Goal: Participate in discussion: Engage in conversation with other users on a specific topic

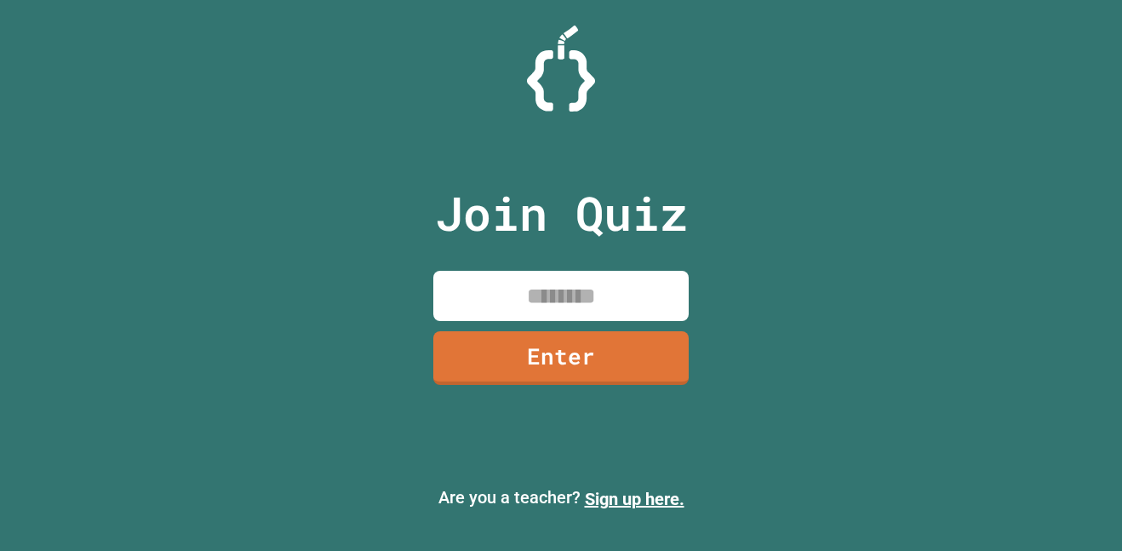
click at [501, 301] on input at bounding box center [560, 296] width 255 height 50
type input "********"
click at [560, 370] on link "Enter" at bounding box center [560, 358] width 255 height 54
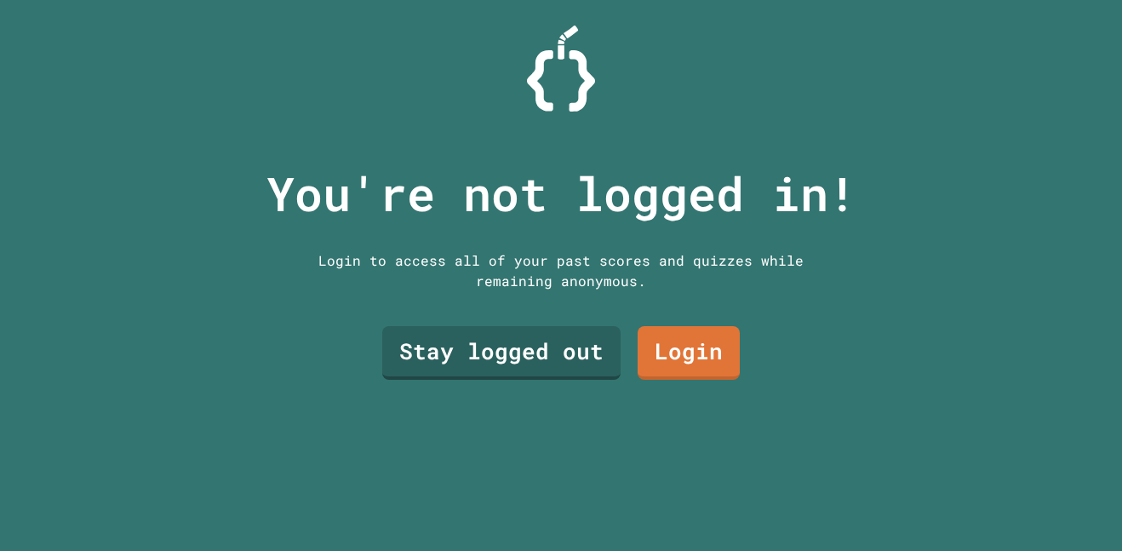
click at [474, 355] on link "Stay logged out" at bounding box center [501, 353] width 238 height 54
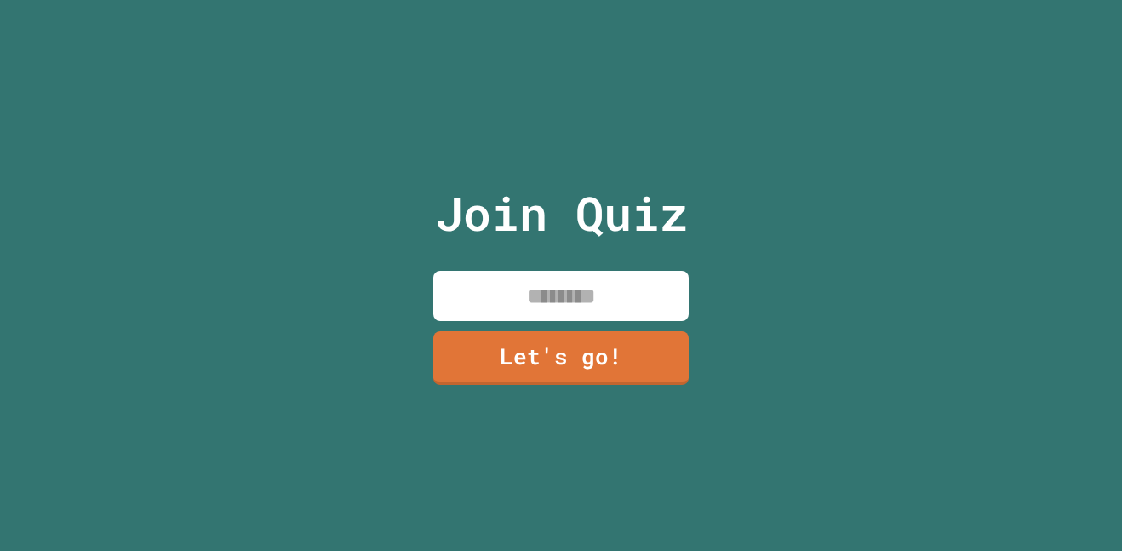
click at [478, 305] on input at bounding box center [560, 296] width 255 height 50
type input "*****"
click at [607, 336] on link "Let's go!" at bounding box center [560, 358] width 255 height 54
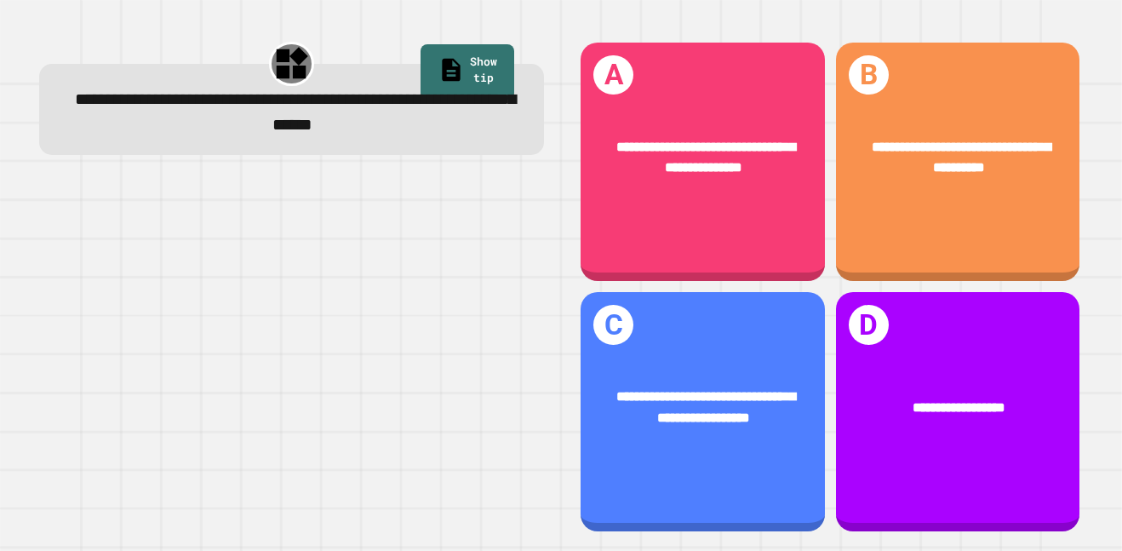
click at [742, 440] on div "**********" at bounding box center [703, 407] width 244 height 96
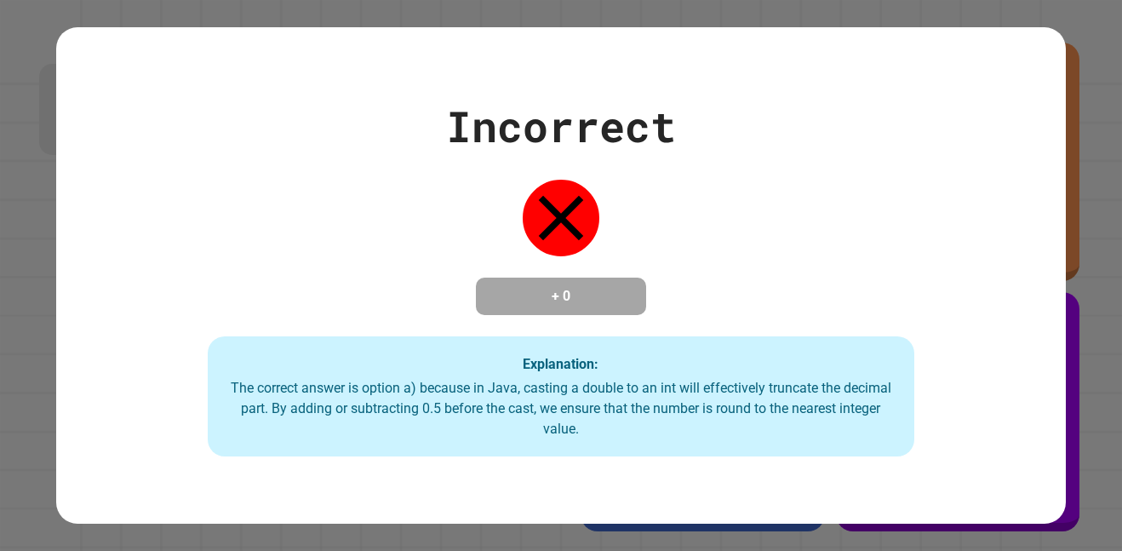
click at [700, 427] on div "The correct answer is option a) because in Java, casting a double to an int wil…" at bounding box center [561, 408] width 673 height 61
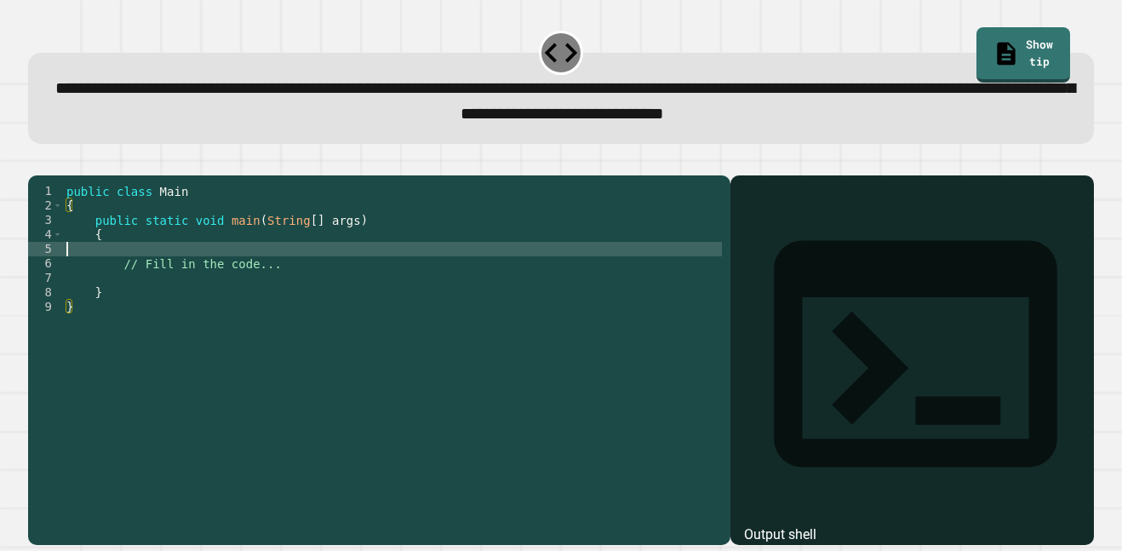
click at [131, 282] on div "public class Main { public static void main ( String [ ] args ) { // Fill in th…" at bounding box center [392, 357] width 659 height 347
type textarea "*****"
click at [94, 272] on div "public class Main { public static void main ( String [ ] args ) { System . out …" at bounding box center [392, 357] width 659 height 347
type textarea "**********"
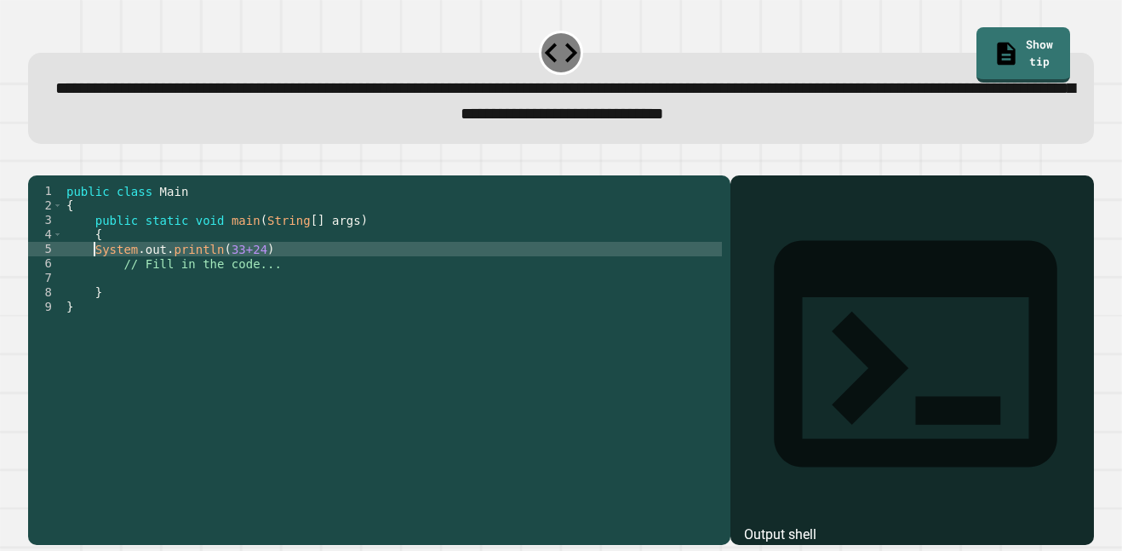
scroll to position [0, 3]
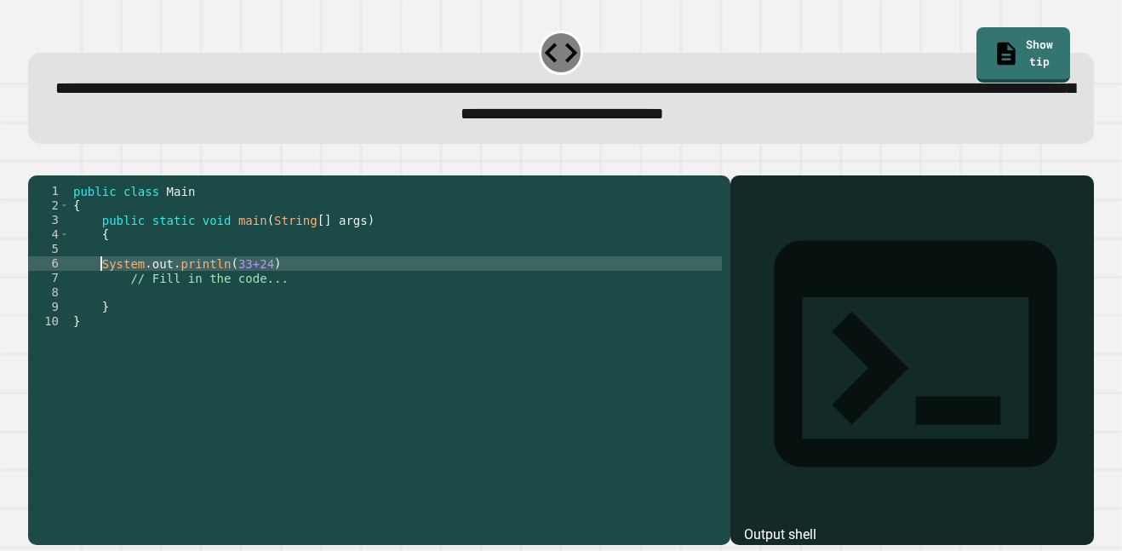
click at [105, 275] on div "public class Main { public static void main ( String [ ] args ) { System . out …" at bounding box center [396, 357] width 652 height 347
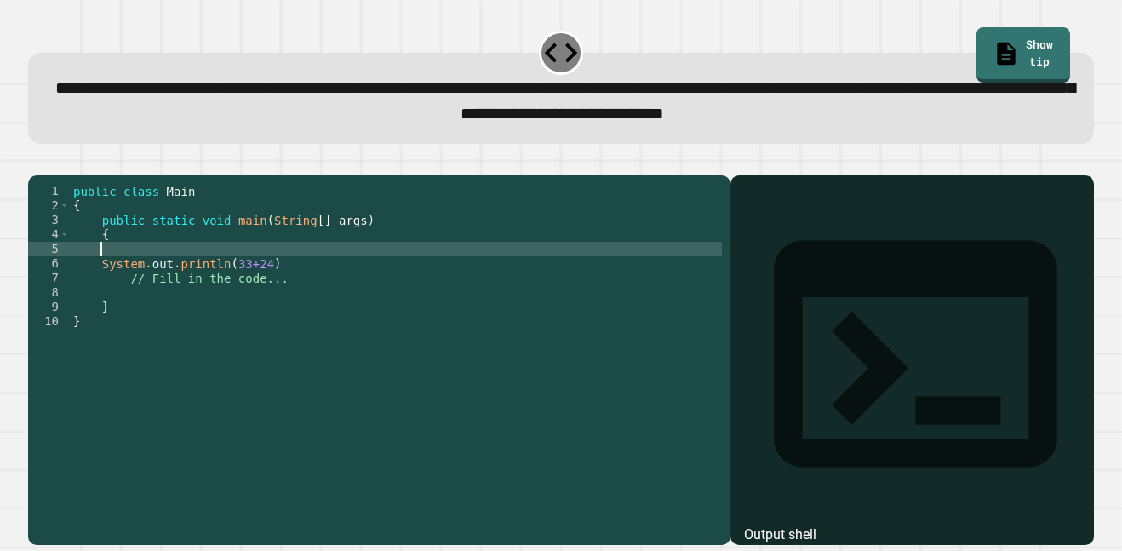
scroll to position [0, 3]
type textarea "***"
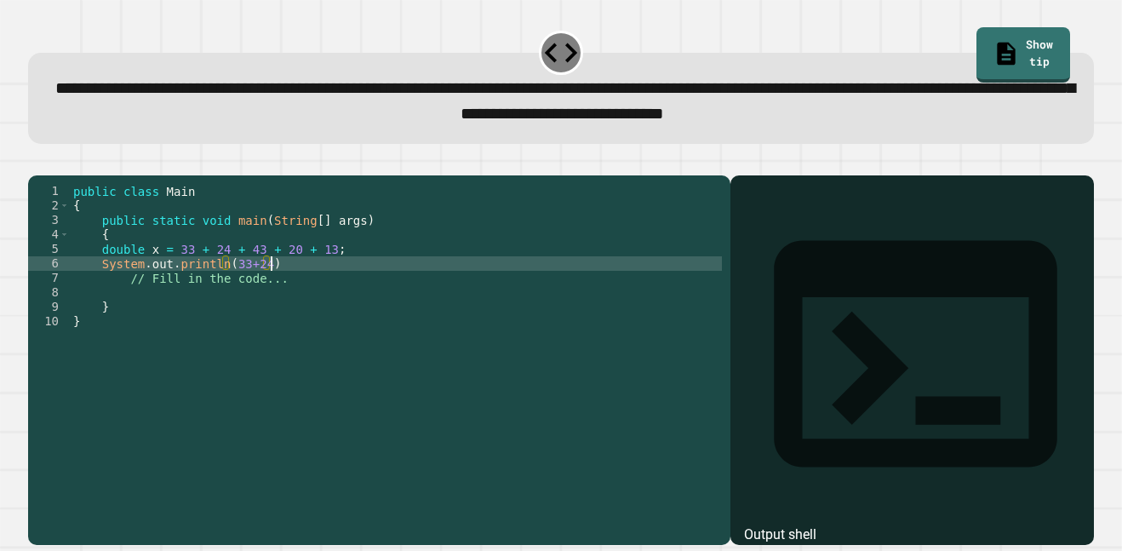
click at [309, 293] on div "public class Main { public static void main ( String [ ] args ) { double x = 33…" at bounding box center [396, 357] width 652 height 347
click at [37, 162] on button "button" at bounding box center [37, 162] width 0 height 0
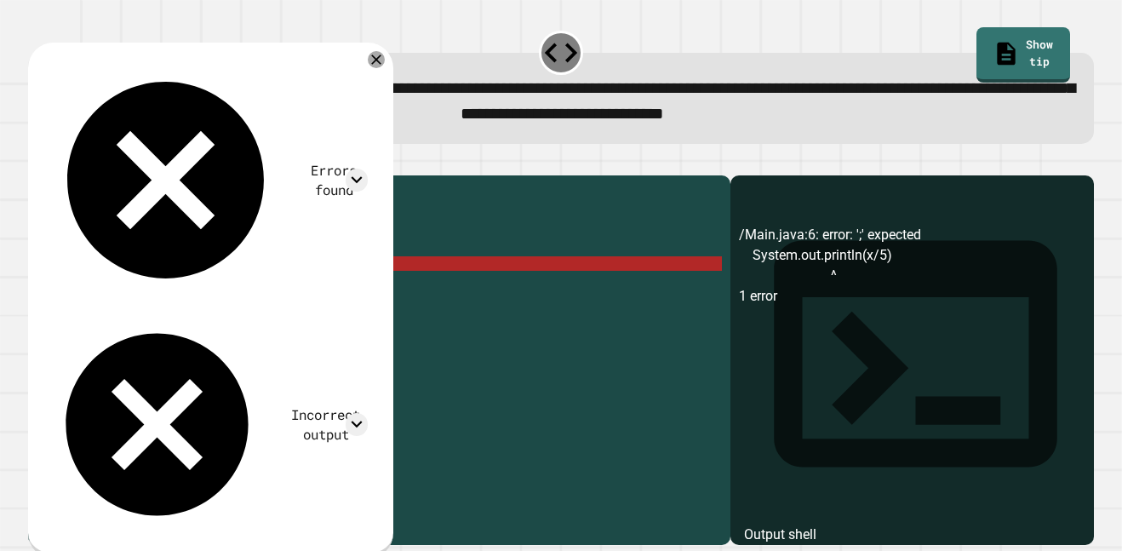
click at [285, 291] on div "public class Main { public static void main ( String [ ] args ) { double x = 33…" at bounding box center [396, 357] width 652 height 347
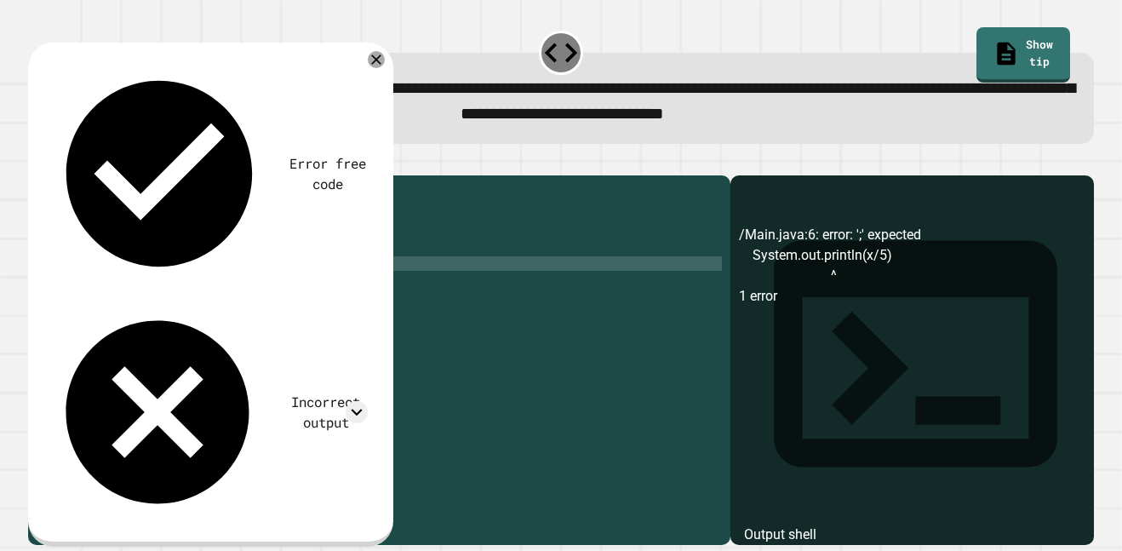
scroll to position [0, 23]
click at [37, 162] on icon "button" at bounding box center [37, 162] width 0 height 0
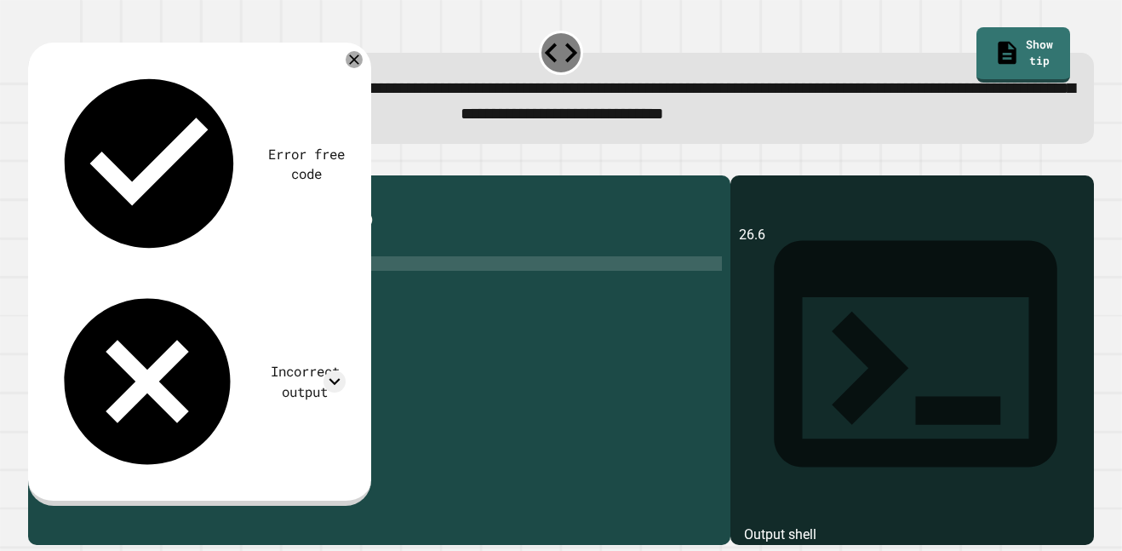
click at [433, 165] on div at bounding box center [561, 165] width 1066 height 20
click at [350, 59] on icon at bounding box center [354, 59] width 20 height 20
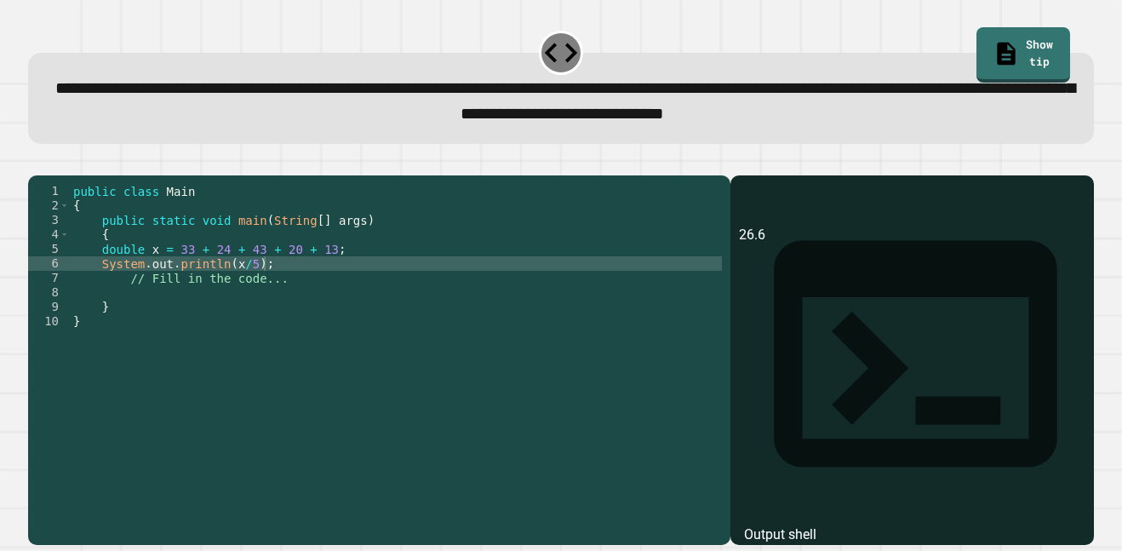
click at [558, 57] on icon at bounding box center [561, 53] width 40 height 40
drag, startPoint x: 558, startPoint y: 57, endPoint x: 593, endPoint y: 60, distance: 35.0
click at [593, 60] on div "**********" at bounding box center [561, 98] width 1066 height 91
click at [37, 162] on icon "button" at bounding box center [37, 162] width 0 height 0
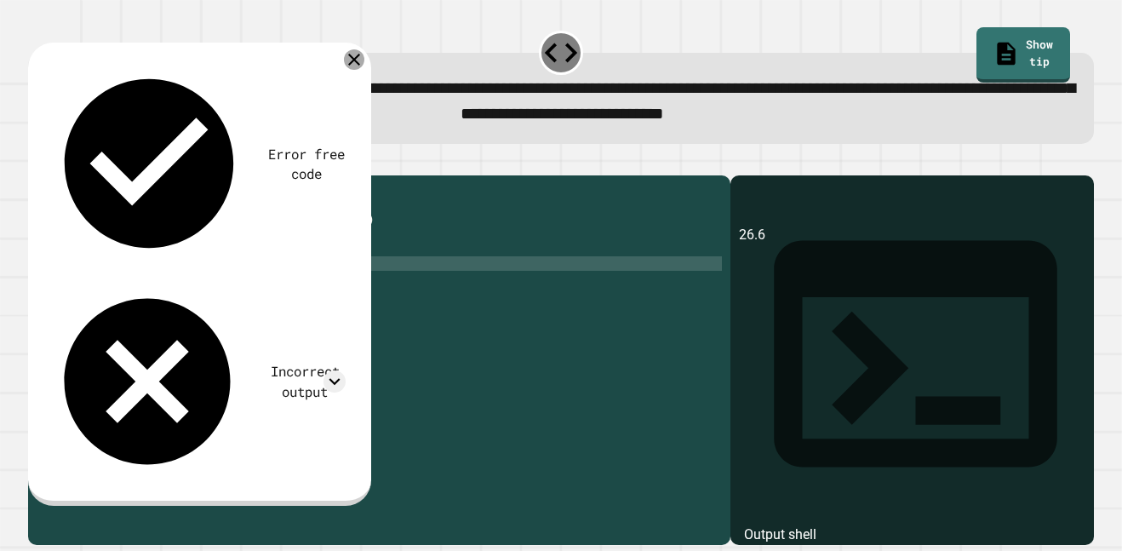
click at [363, 63] on div at bounding box center [354, 59] width 20 height 20
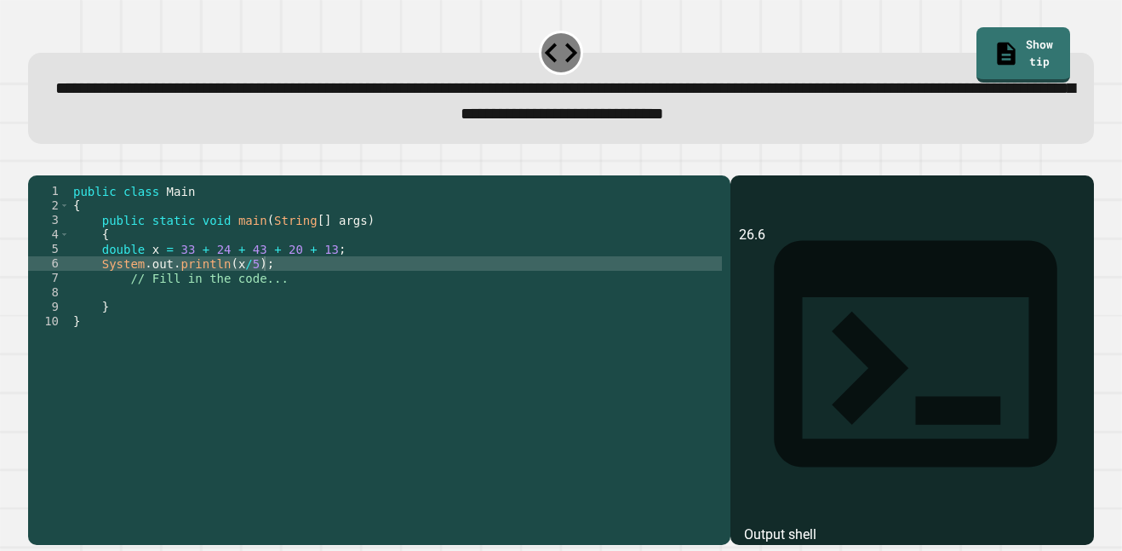
click at [123, 274] on div "public class Main { public static void main ( String [ ] args ) { double x = 33…" at bounding box center [396, 357] width 652 height 347
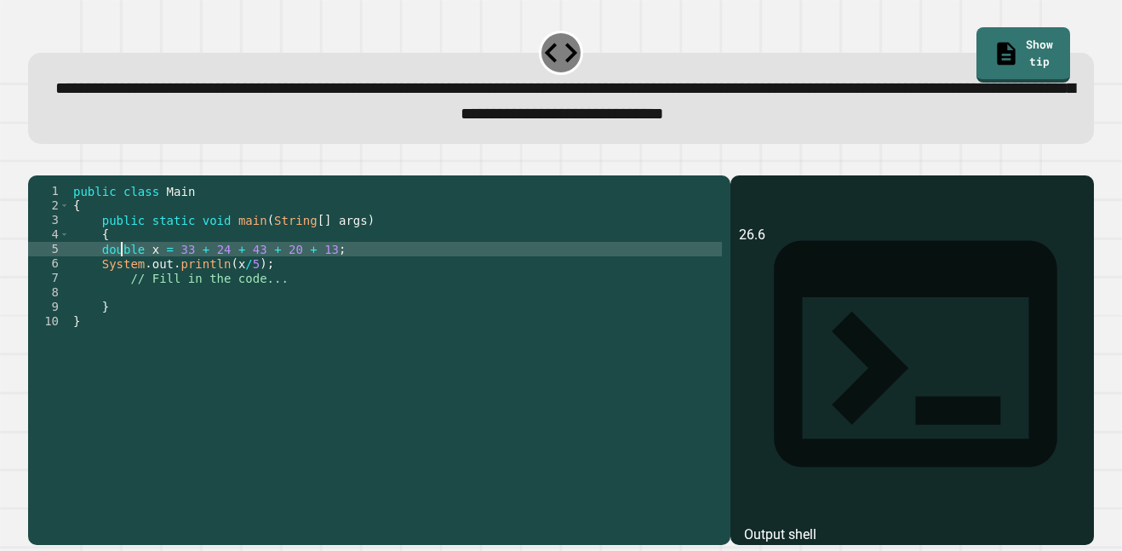
click at [123, 274] on div "public class Main { public static void main ( String [ ] args ) { double x = 33…" at bounding box center [396, 357] width 652 height 347
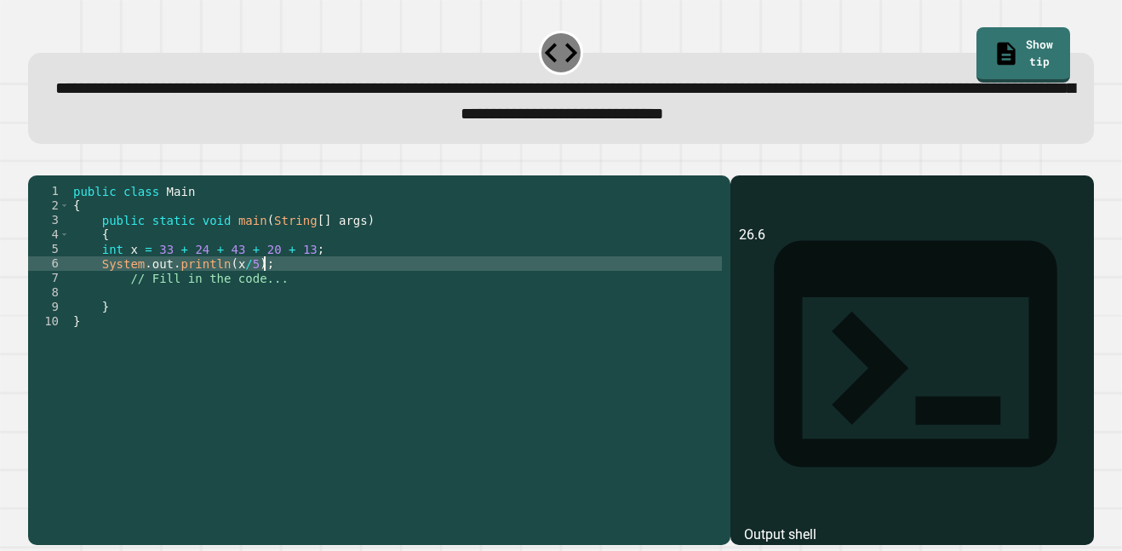
click at [277, 291] on div "public class Main { public static void main ( String [ ] args ) { int x = 33 + …" at bounding box center [396, 357] width 652 height 347
type textarea "**********"
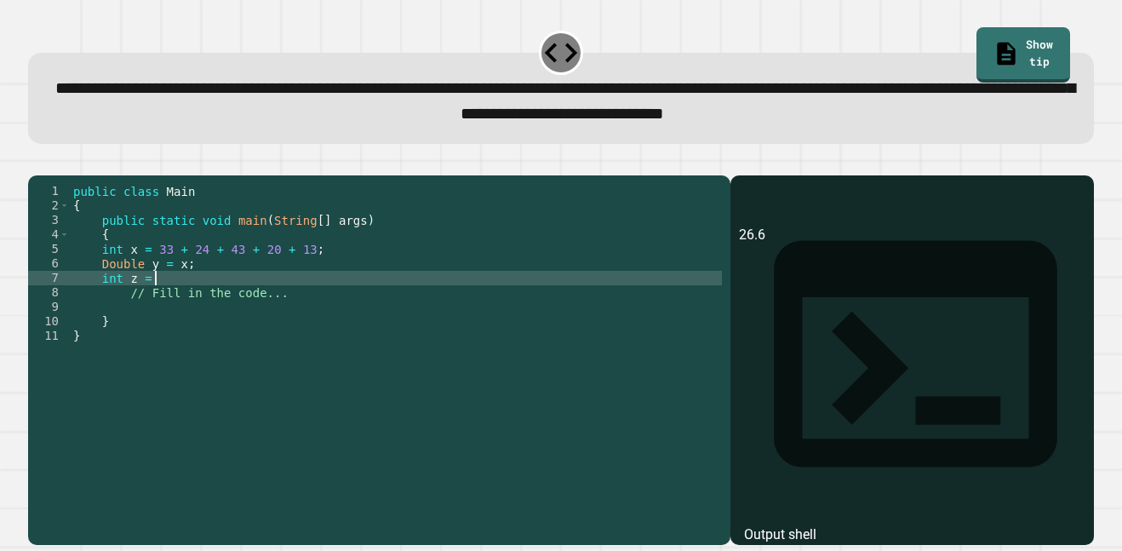
scroll to position [0, 11]
type textarea "**********"
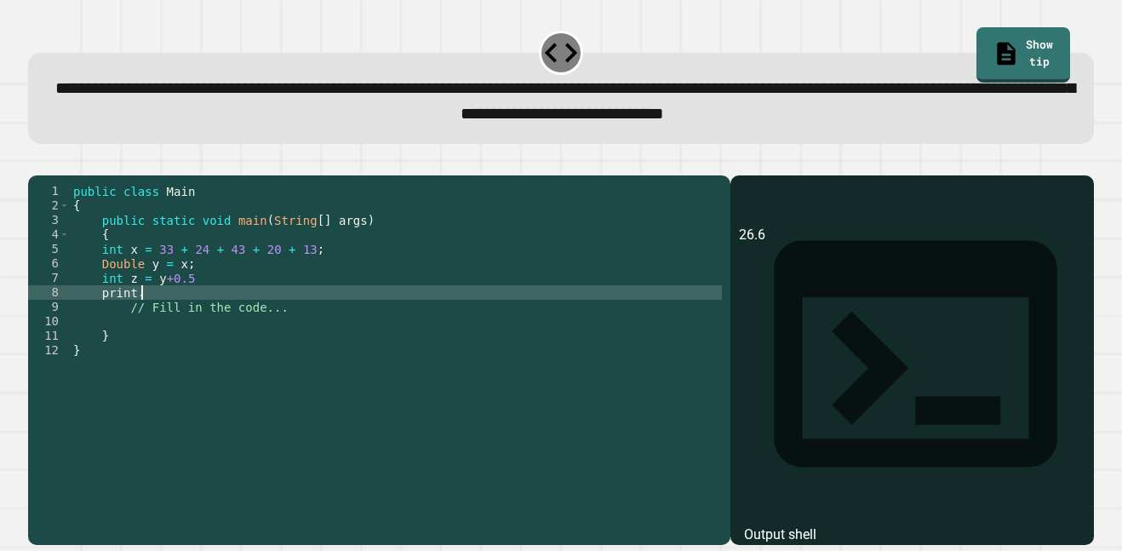
type textarea "*****"
click at [37, 162] on icon "button" at bounding box center [37, 162] width 0 height 0
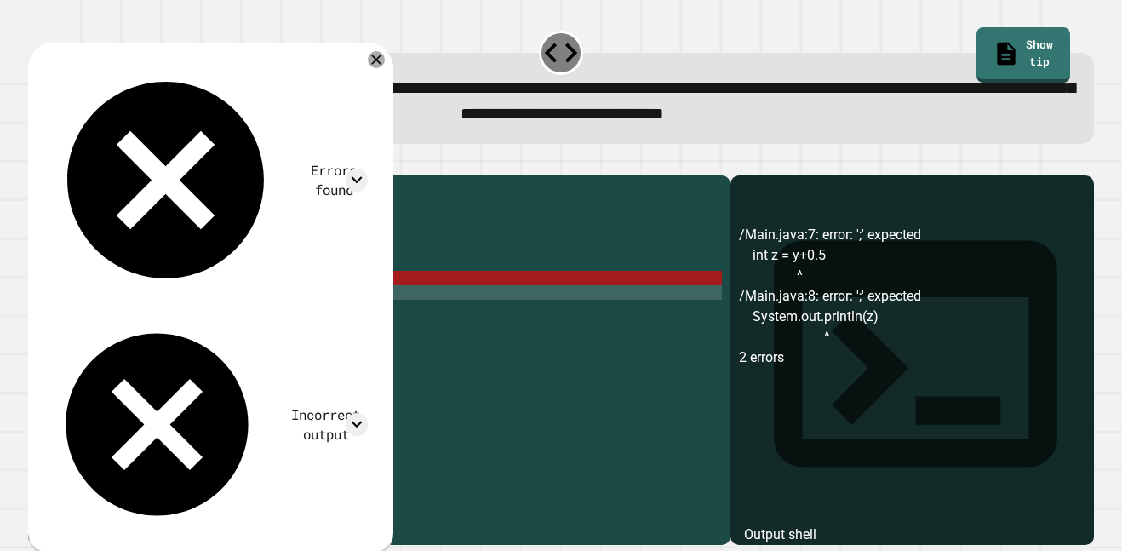
click at [201, 299] on div "public class Main { public static void main ( String [ ] args ) { int x = 33 + …" at bounding box center [396, 357] width 652 height 347
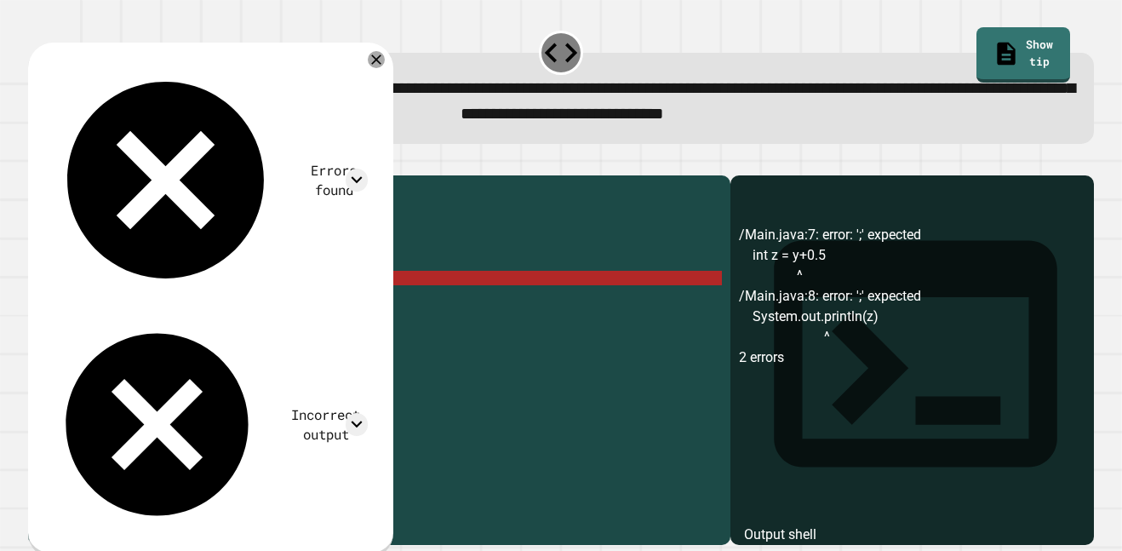
scroll to position [0, 14]
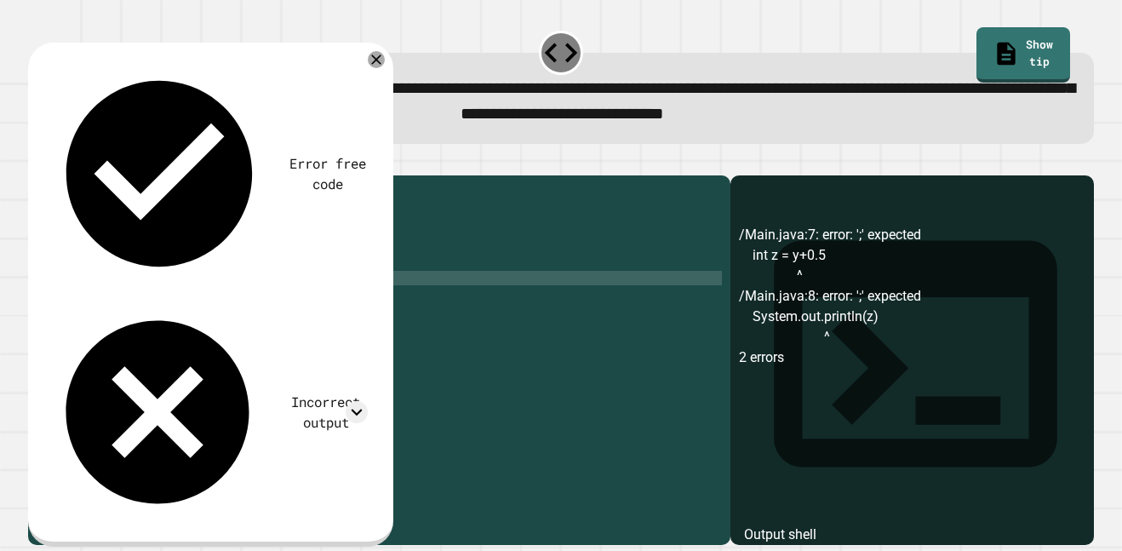
click at [280, 329] on div "public class Main { public static void main ( String [ ] args ) { int x = 33 + …" at bounding box center [396, 357] width 652 height 347
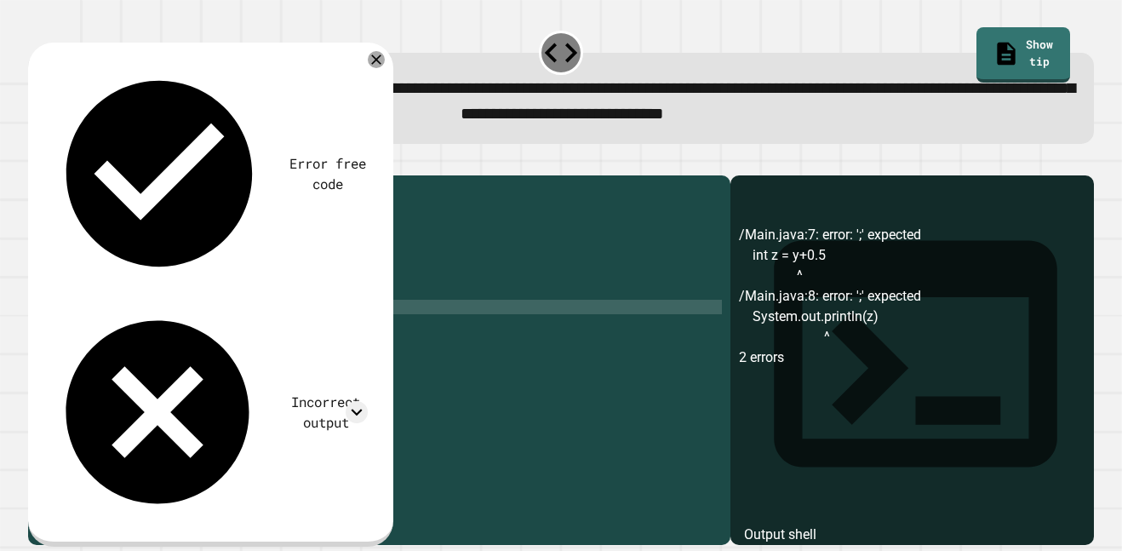
click at [272, 322] on div "public class Main { public static void main ( String [ ] args ) { int x = 33 + …" at bounding box center [396, 357] width 652 height 347
click at [37, 162] on icon "button" at bounding box center [37, 162] width 0 height 0
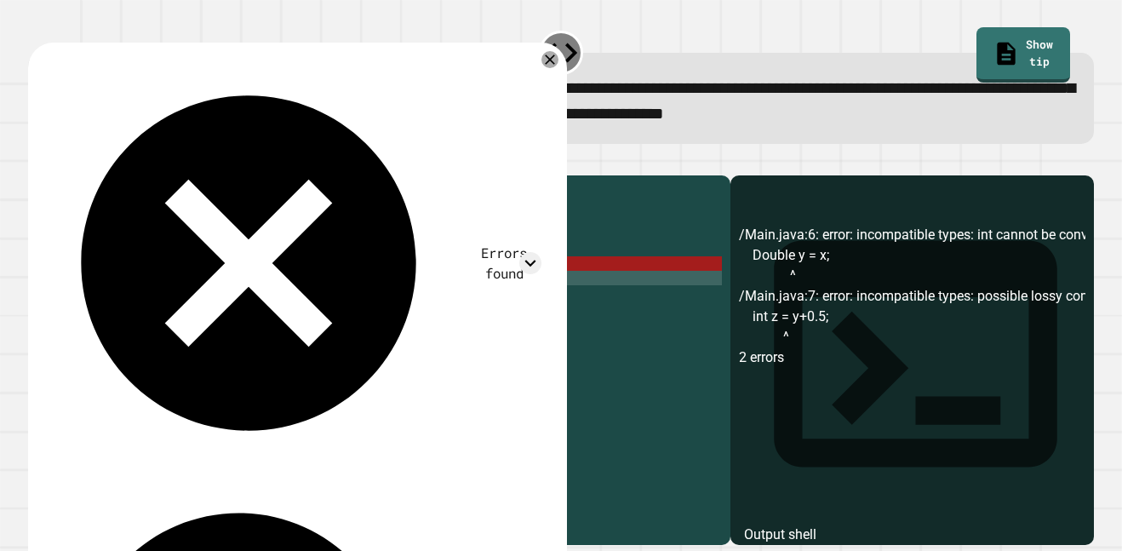
click at [165, 308] on div "public class Main { public static void main ( String [ ] args ) { int x = 33 + …" at bounding box center [396, 357] width 652 height 347
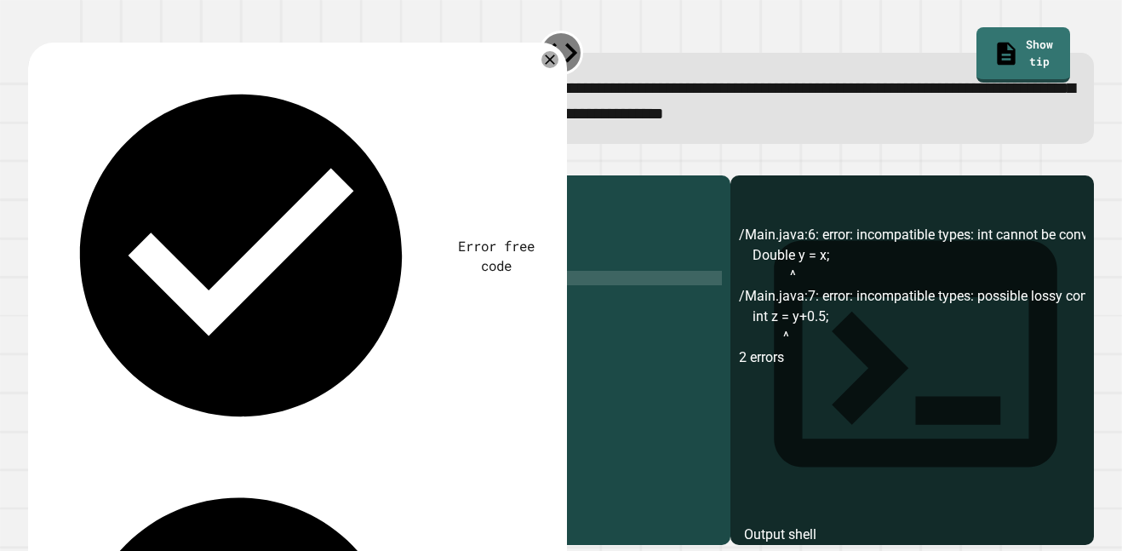
scroll to position [0, 13]
click at [161, 307] on div "public class Main { public static void main ( String [ ] args ) { int x = 33 + …" at bounding box center [396, 357] width 652 height 347
click at [552, 62] on icon at bounding box center [550, 60] width 12 height 12
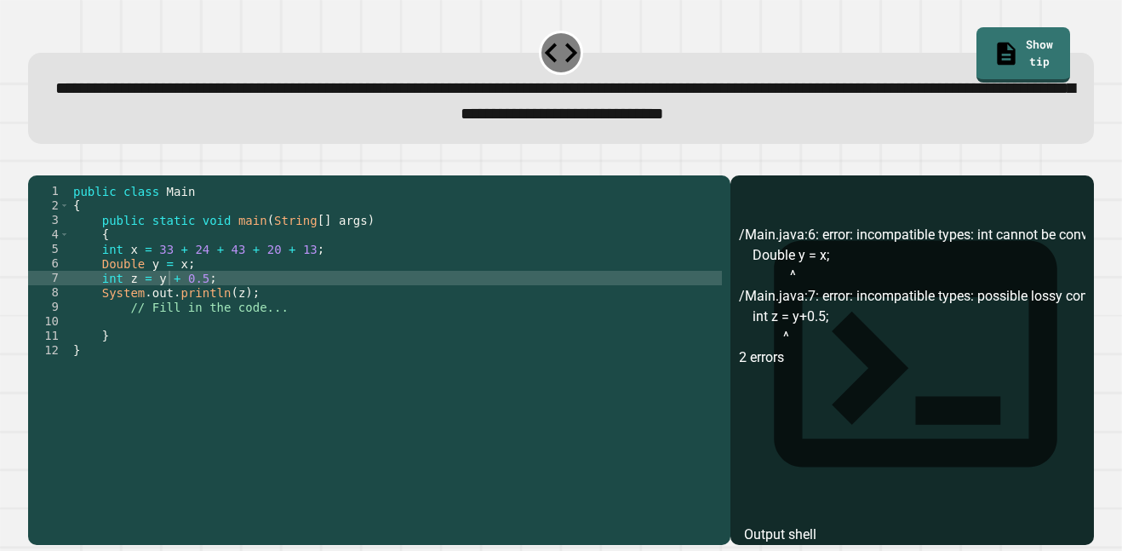
click at [180, 289] on div "public class Main { public static void main ( String [ ] args ) { int x = 33 + …" at bounding box center [396, 357] width 652 height 347
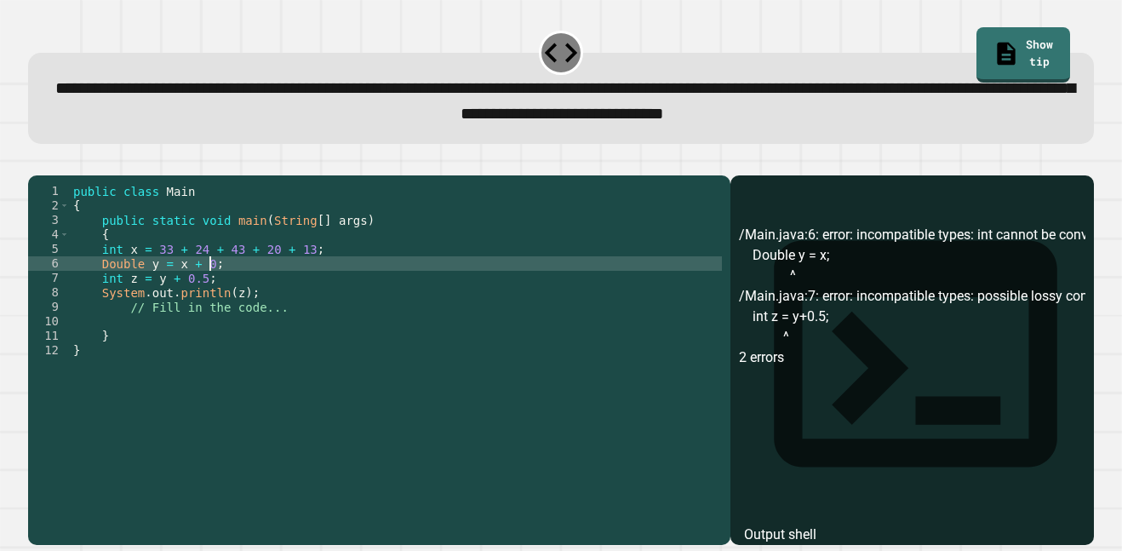
scroll to position [0, 19]
click at [37, 162] on button "button" at bounding box center [37, 162] width 0 height 0
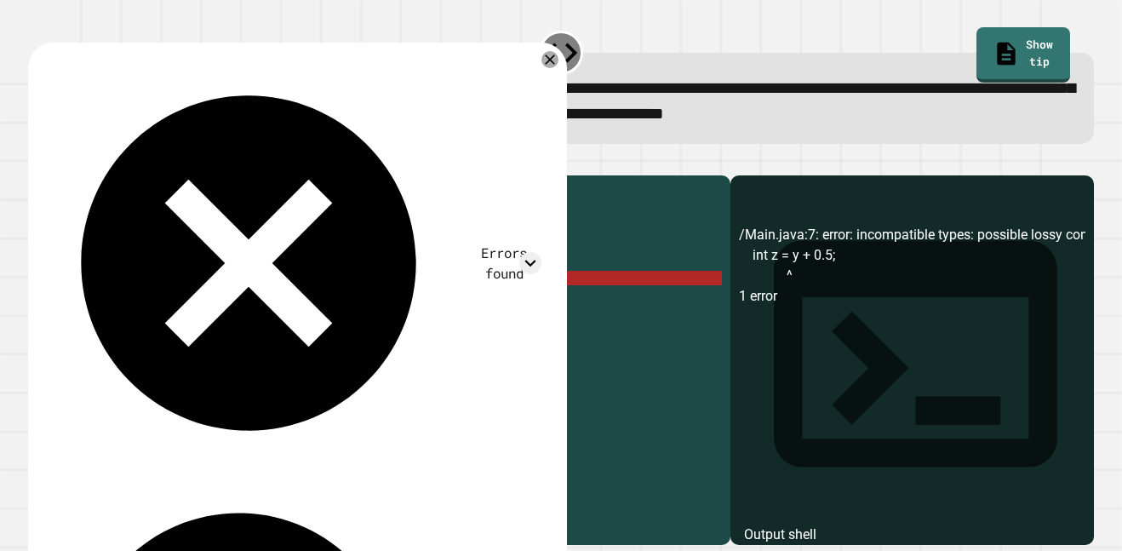
scroll to position [0, 16]
click at [257, 306] on div "public class Main { public static void main ( String [ ] args ) { int x = 33 + …" at bounding box center [396, 357] width 652 height 347
click at [548, 60] on icon at bounding box center [550, 59] width 20 height 20
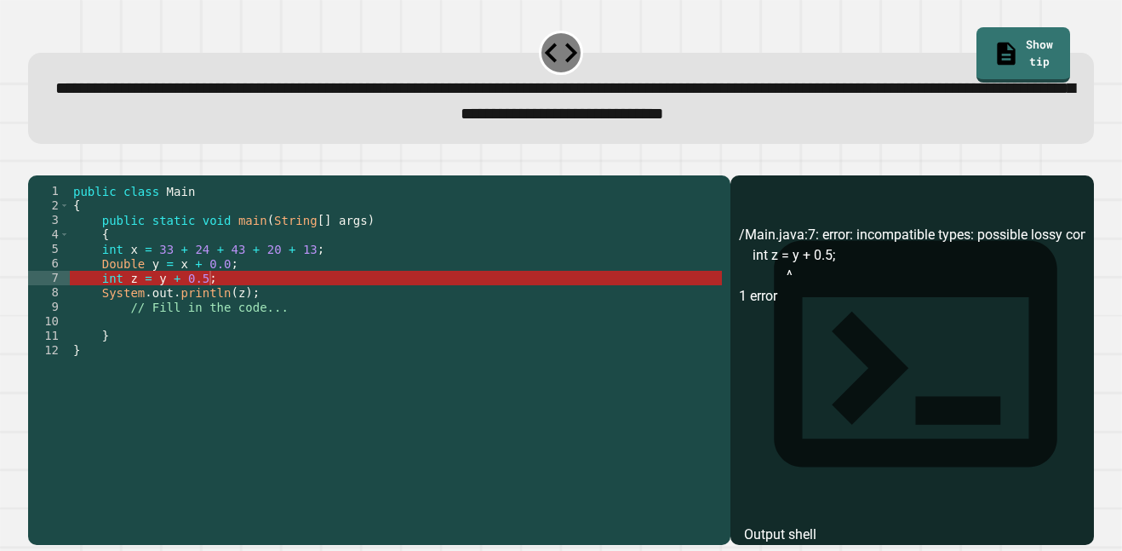
click at [222, 301] on div "public class Main { public static void main ( String [ ] args ) { int x = 33 + …" at bounding box center [396, 357] width 652 height 347
click at [294, 326] on div "public class Main { public static void main ( String [ ] args ) { int x = 33 + …" at bounding box center [396, 357] width 652 height 347
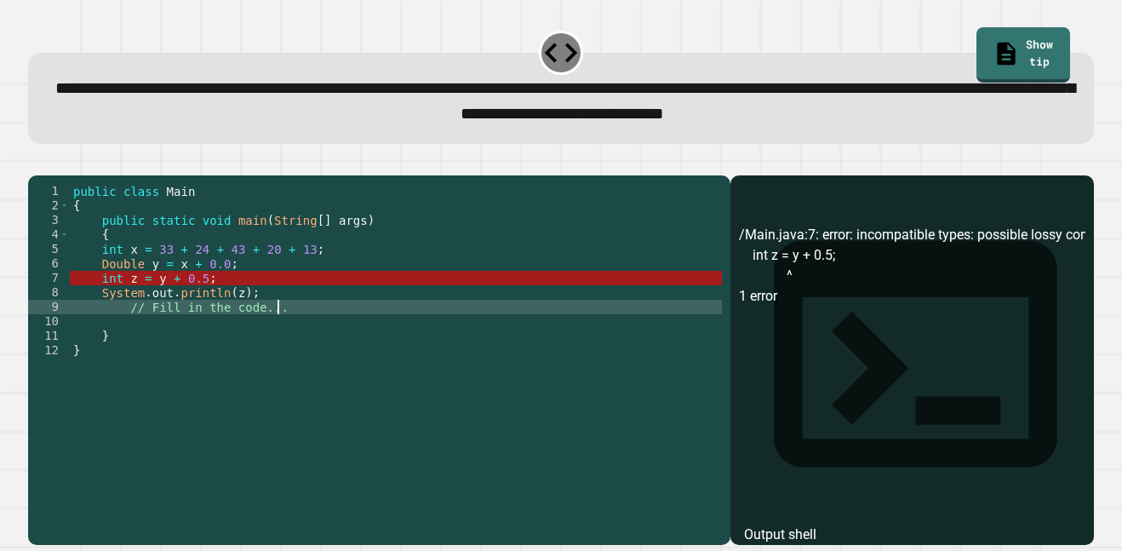
click at [296, 318] on div "public class Main { public static void main ( String [ ] args ) { int x = 33 + …" at bounding box center [396, 357] width 652 height 347
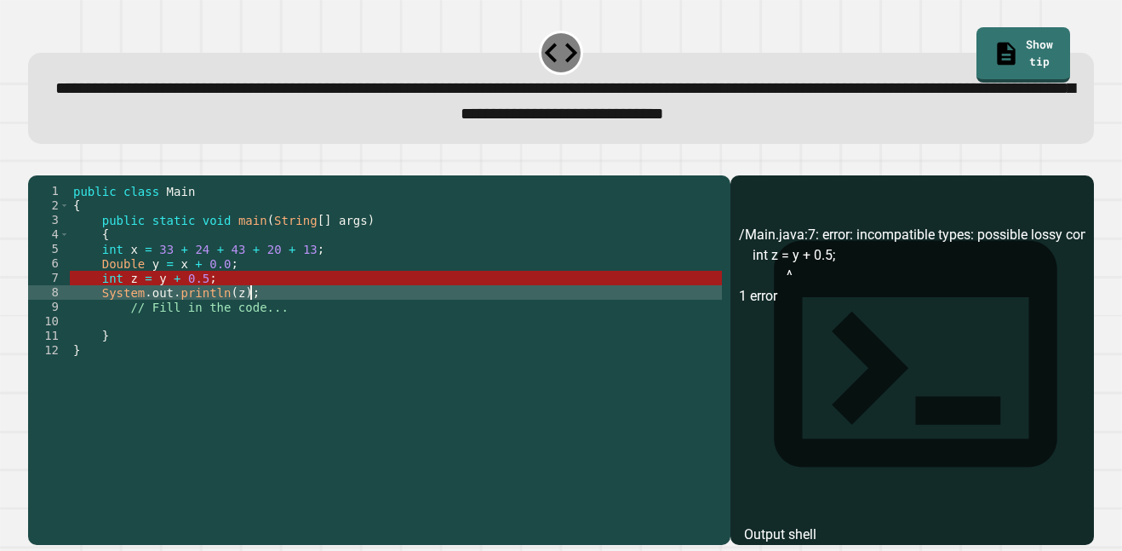
click at [37, 162] on button "button" at bounding box center [37, 162] width 0 height 0
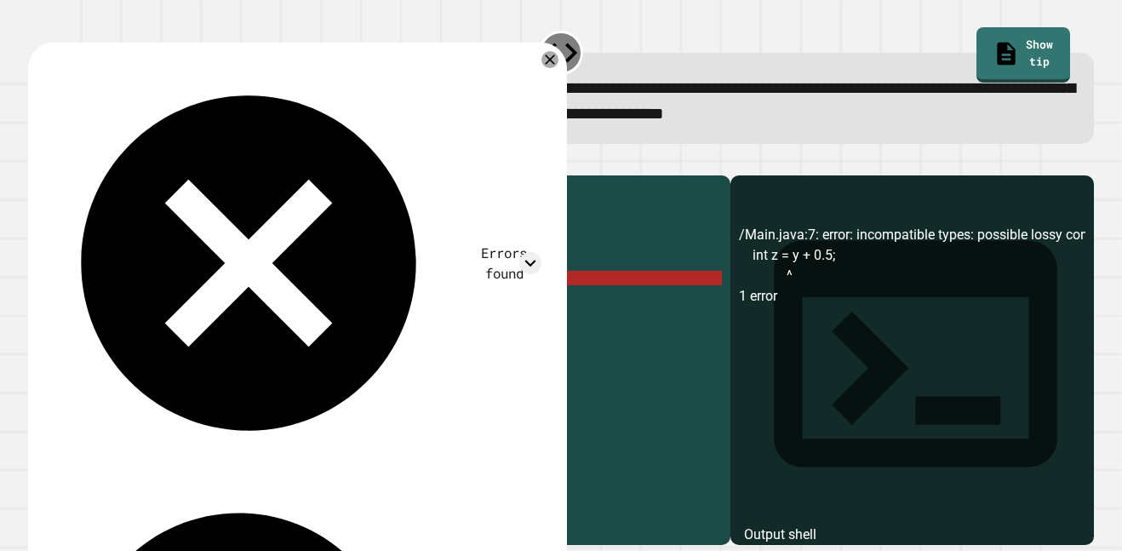
click at [273, 306] on div "public class Main { public static void main ( String [ ] args ) { int x = 33 + …" at bounding box center [396, 357] width 652 height 347
click at [154, 311] on div "public class Main { public static void main ( String [ ] args ) { int x = 33 + …" at bounding box center [396, 357] width 652 height 347
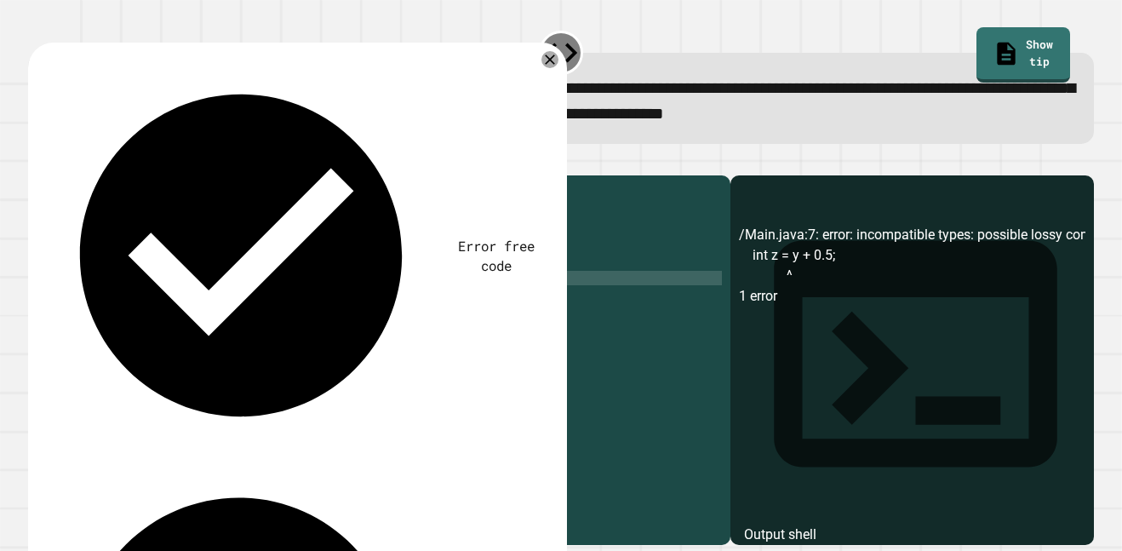
click at [37, 162] on icon "button" at bounding box center [37, 162] width 0 height 0
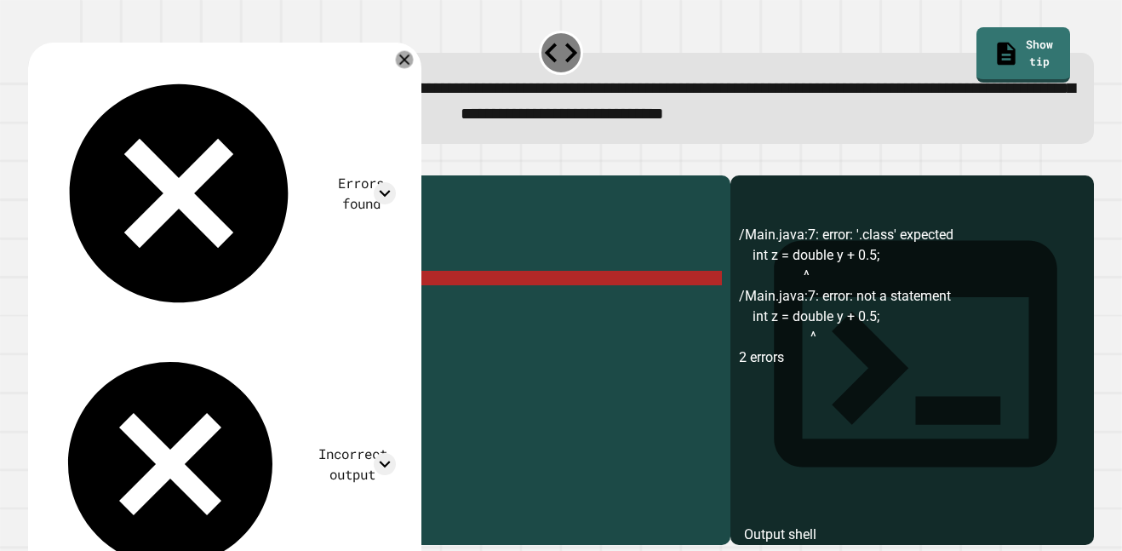
click at [414, 64] on icon at bounding box center [405, 60] width 18 height 18
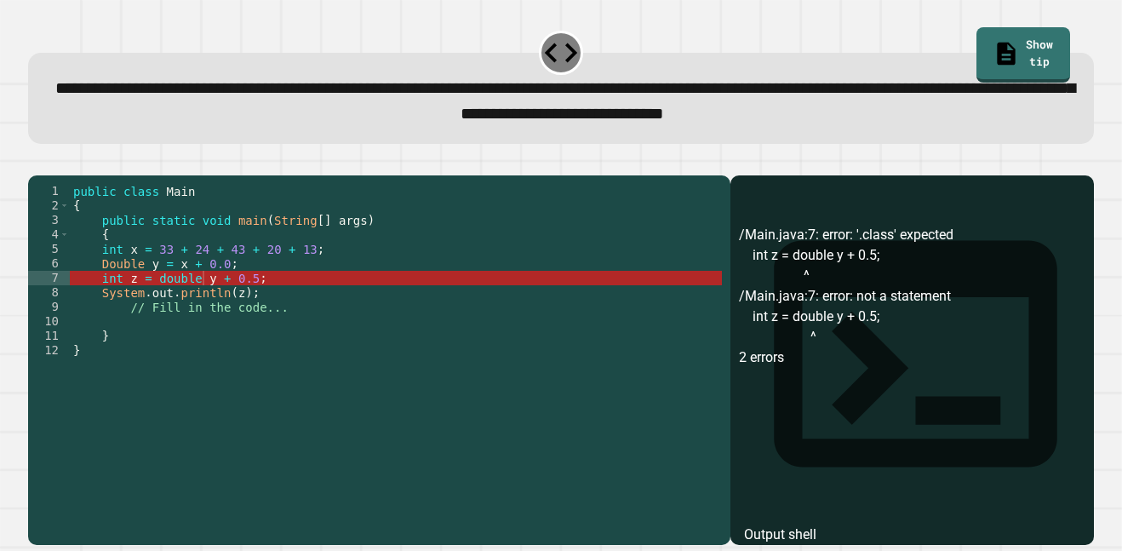
click at [194, 312] on div "public class Main { public static void main ( String [ ] args ) { int x = 33 + …" at bounding box center [396, 357] width 652 height 347
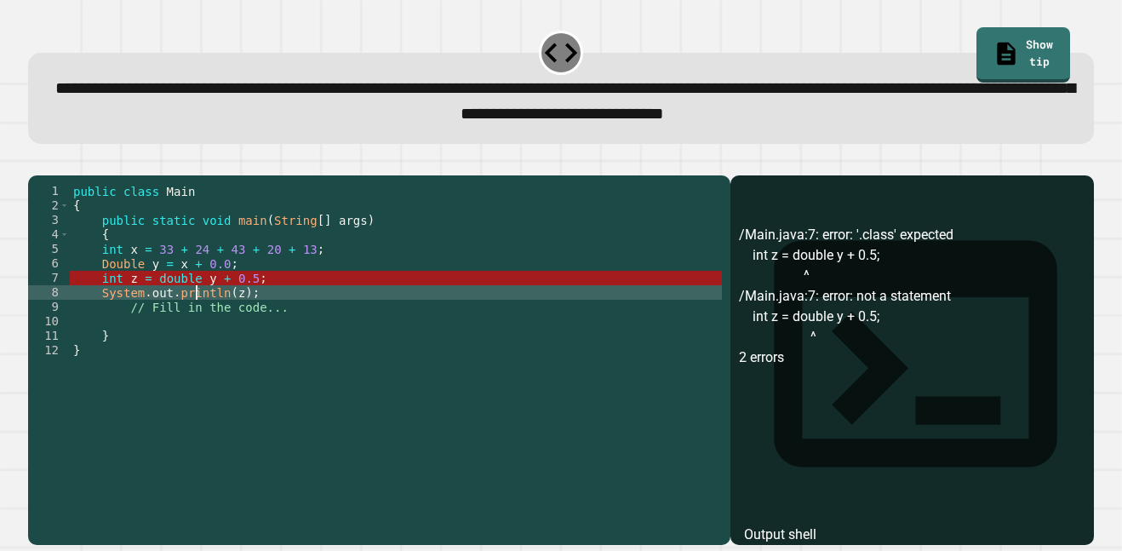
click at [198, 308] on div "public class Main { public static void main ( String [ ] args ) { int x = 33 + …" at bounding box center [396, 357] width 652 height 347
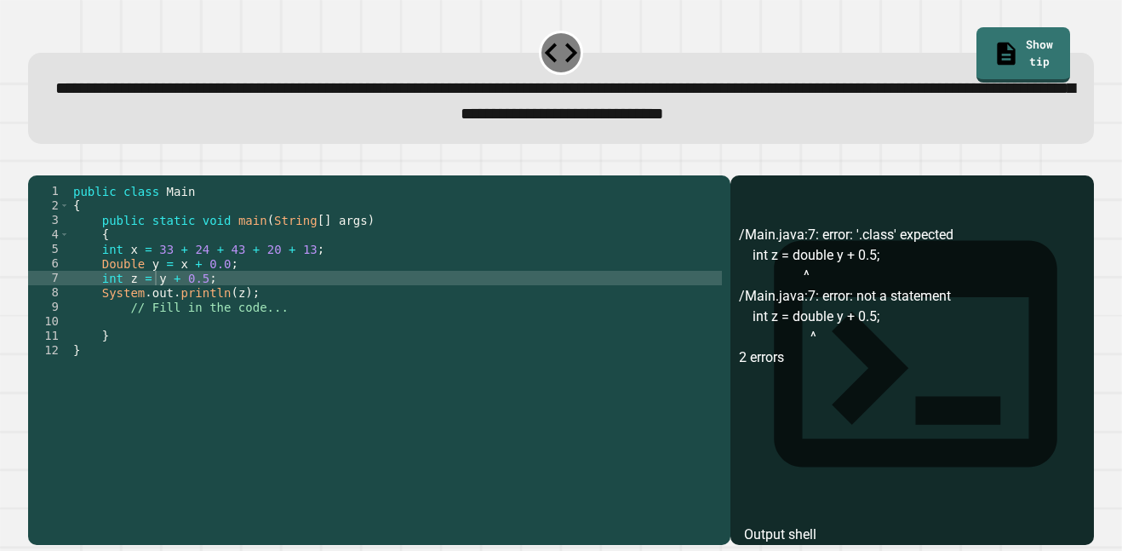
click at [37, 162] on icon "button" at bounding box center [37, 162] width 0 height 0
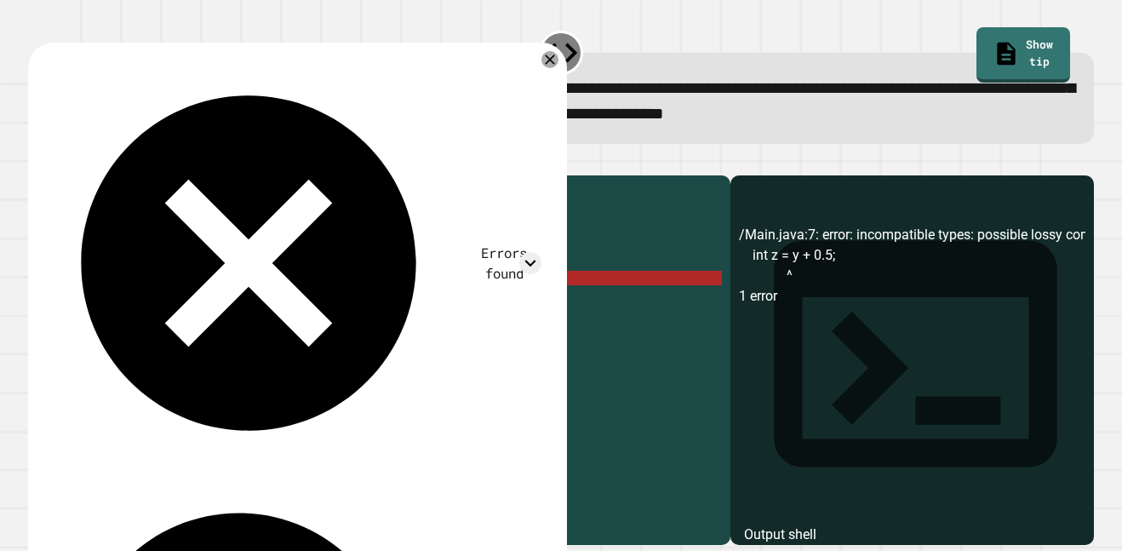
click at [37, 162] on icon "button" at bounding box center [37, 162] width 0 height 0
click at [158, 305] on div "public class Main { public static void main ( String [ ] args ) { int x = 33 + …" at bounding box center [396, 357] width 652 height 347
click at [556, 66] on icon at bounding box center [550, 59] width 20 height 20
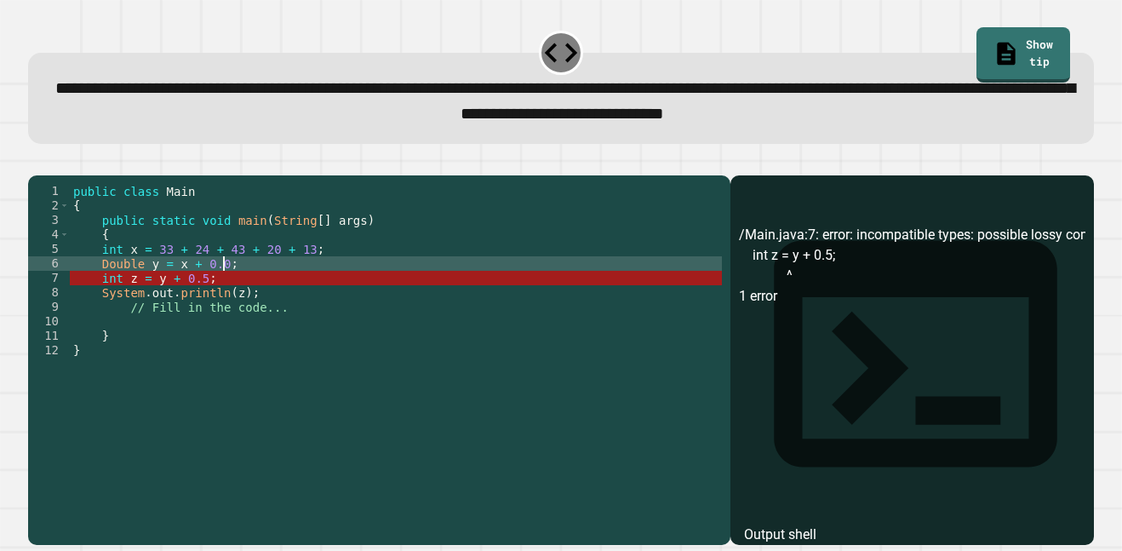
click at [224, 289] on div "public class Main { public static void main ( String [ ] args ) { int x = 33 + …" at bounding box center [396, 357] width 652 height 347
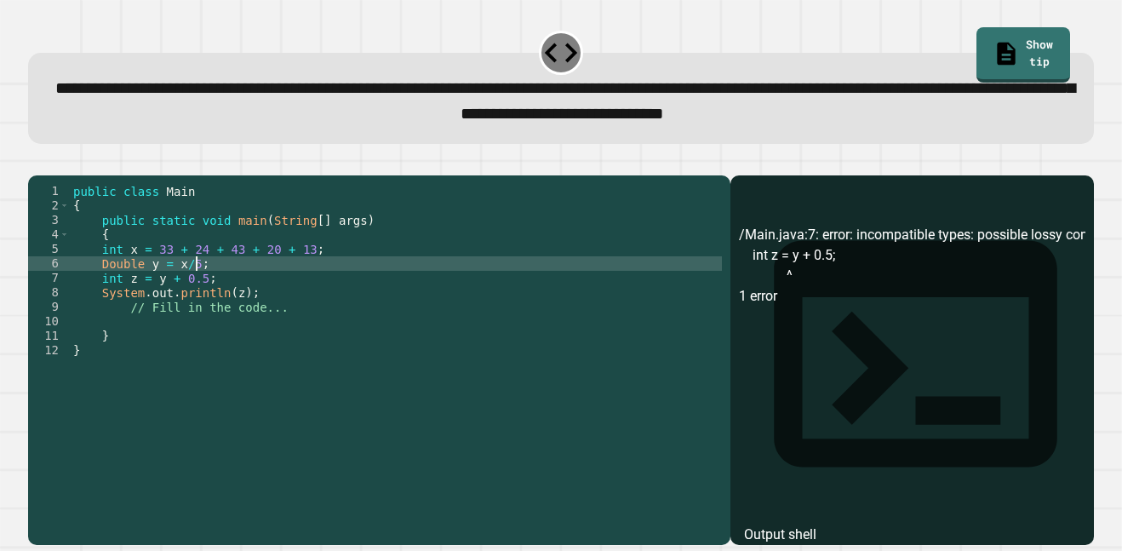
scroll to position [0, 15]
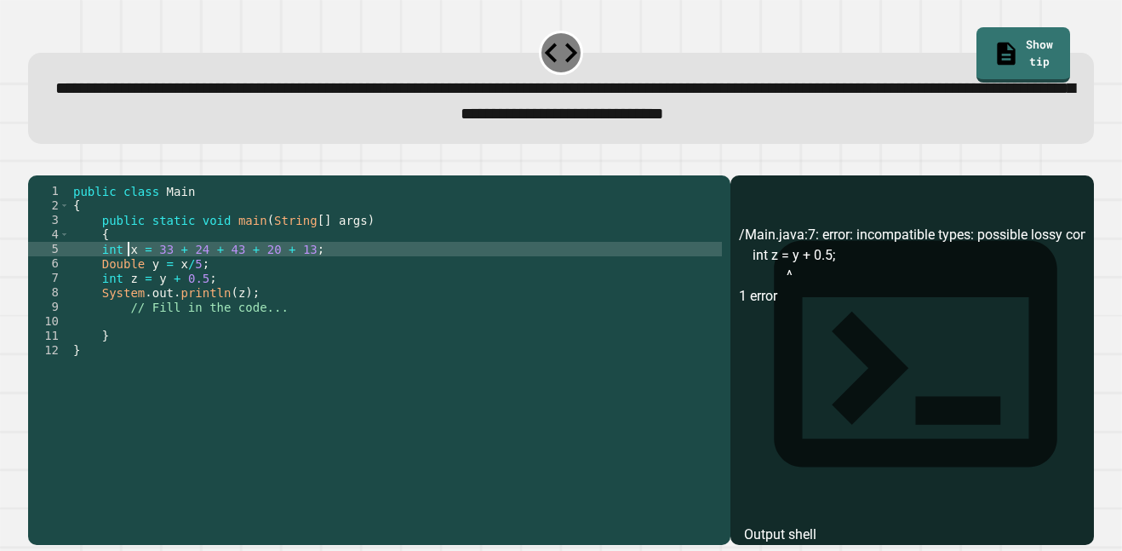
click at [129, 276] on div "public class Main { public static void main ( String [ ] args ) { int x = 33 + …" at bounding box center [396, 357] width 652 height 347
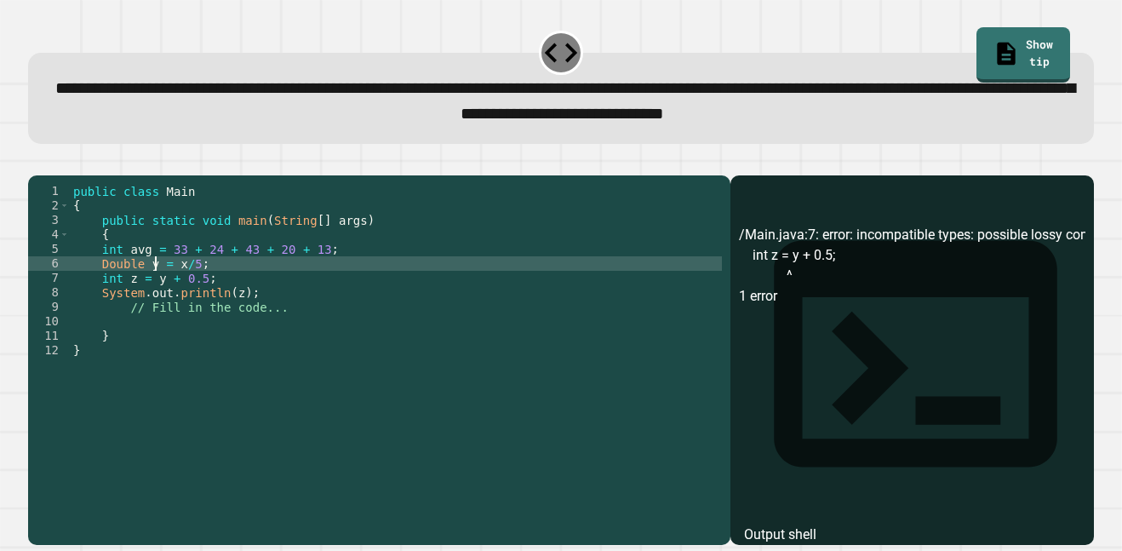
click at [155, 292] on div "public class Main { public static void main ( String [ ] args ) { int avg = 33 …" at bounding box center [396, 357] width 652 height 347
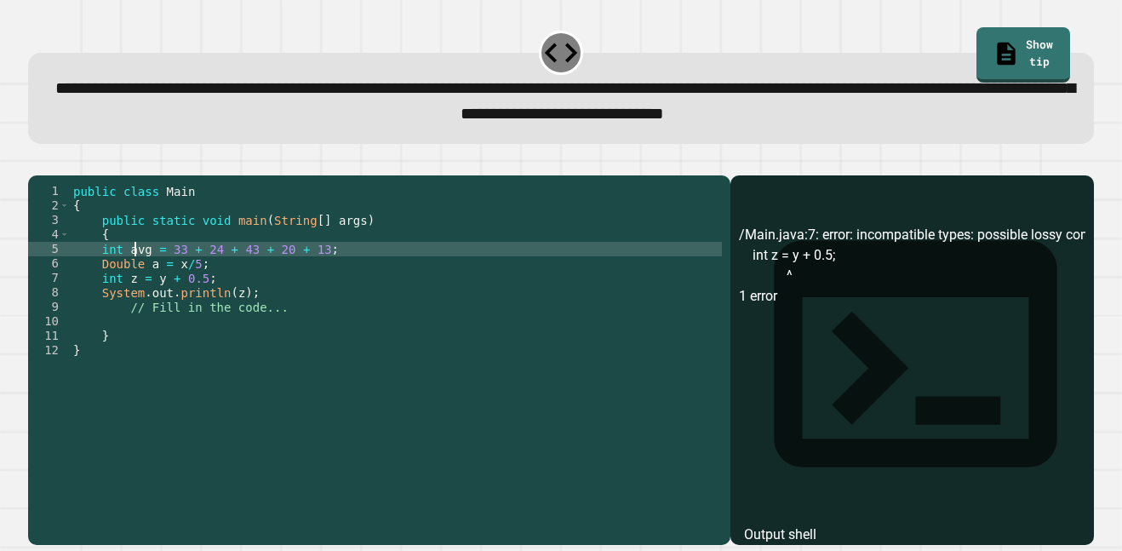
click at [137, 278] on div "public class Main { public static void main ( String [ ] args ) { int avg = 33 …" at bounding box center [396, 357] width 652 height 347
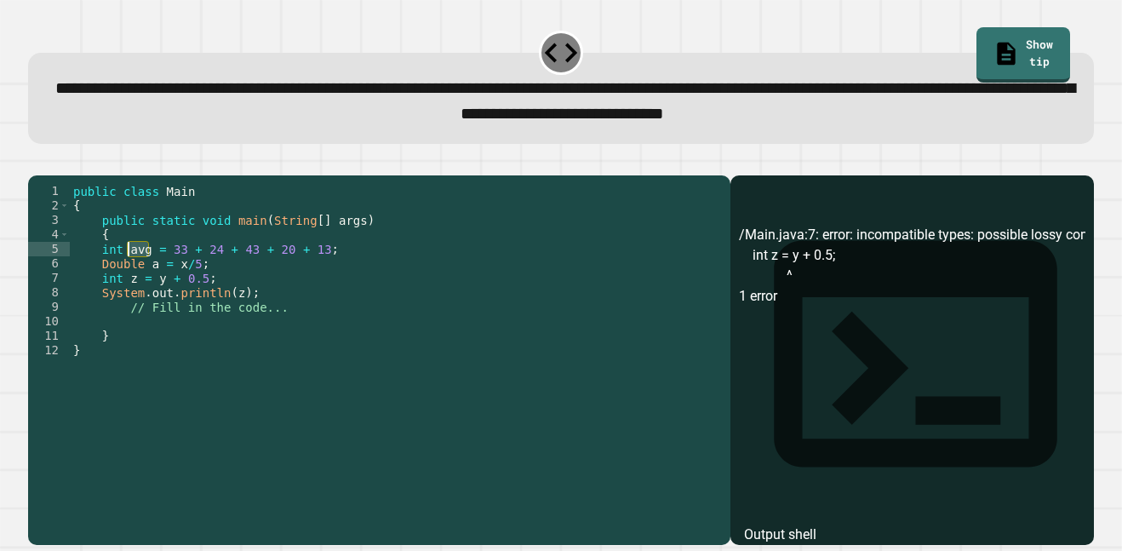
click at [106, 295] on div "public class Main { public static void main ( String [ ] args ) { int avg = 33 …" at bounding box center [396, 357] width 652 height 347
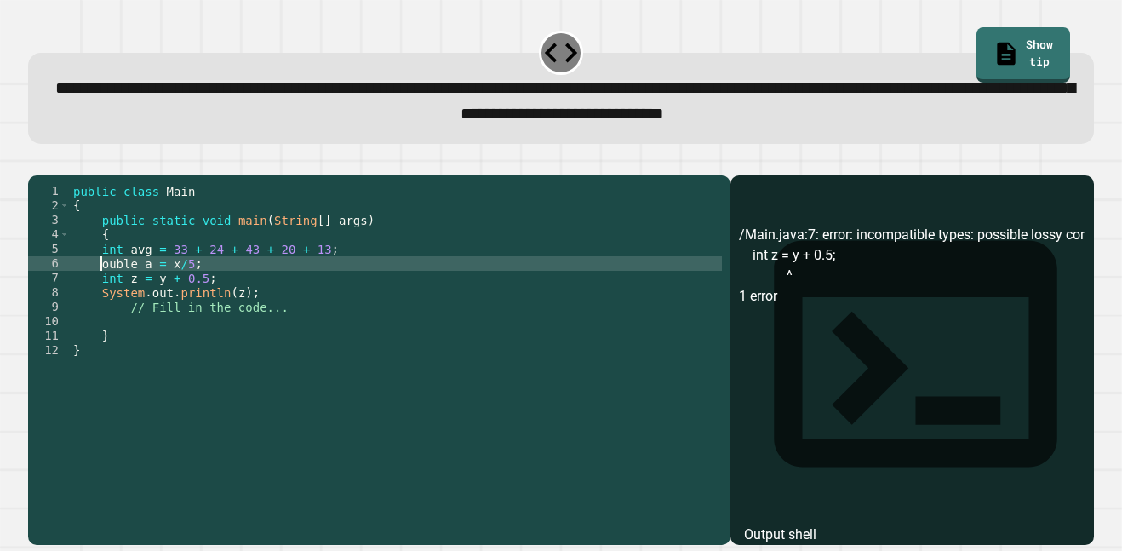
scroll to position [0, 4]
click at [153, 290] on div "public class Main { public static void main ( String [ ] args ) { int avg = 33 …" at bounding box center [396, 357] width 652 height 347
type textarea "**********"
click at [37, 162] on icon "button" at bounding box center [37, 162] width 0 height 0
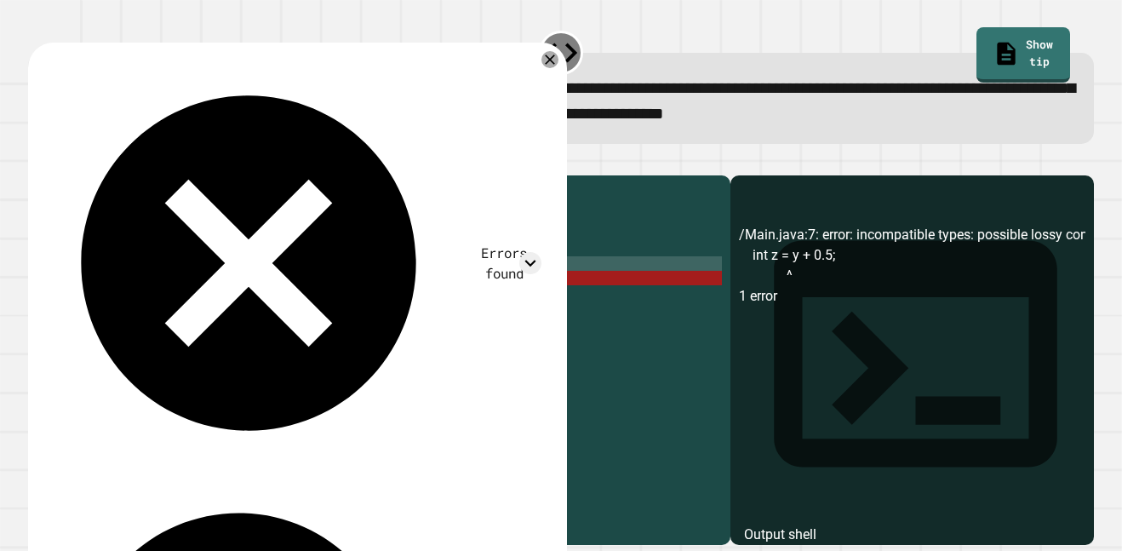
click at [243, 305] on div "public class Main { public static void main ( String [ ] args ) { int avg = 33 …" at bounding box center [396, 357] width 652 height 347
